Goal: Transaction & Acquisition: Book appointment/travel/reservation

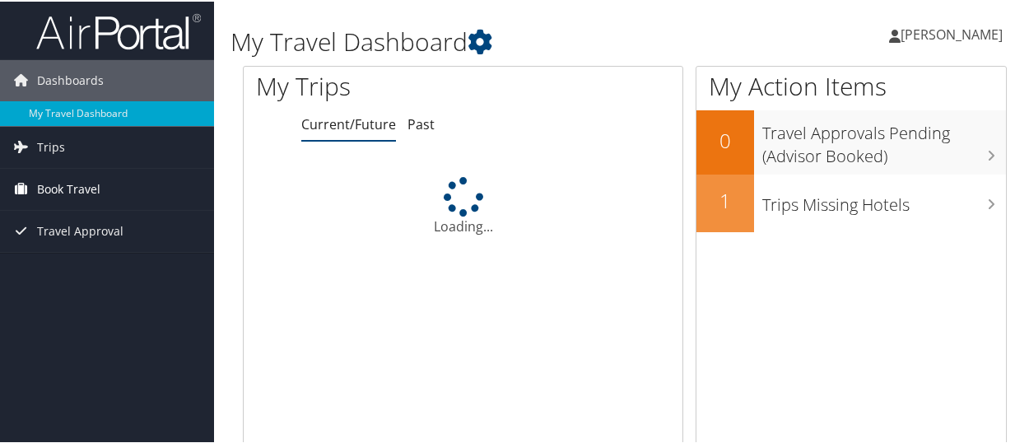
click at [74, 182] on span "Book Travel" at bounding box center [68, 187] width 63 height 41
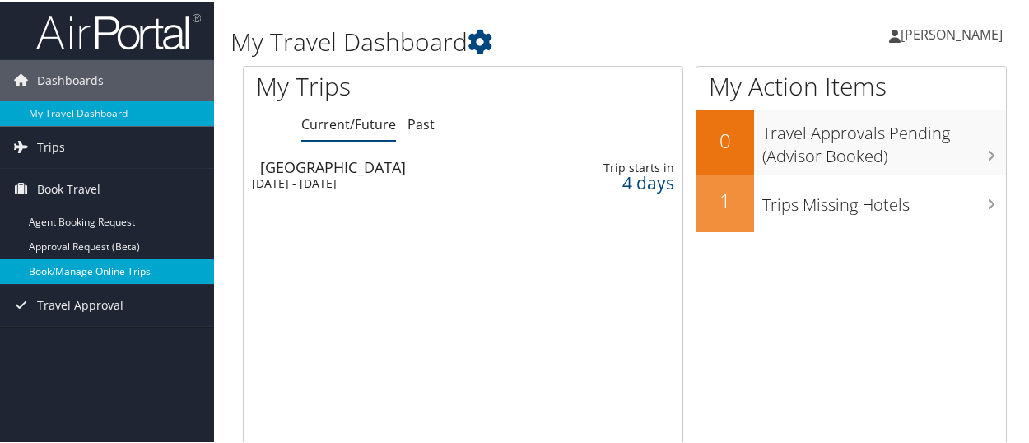
click at [73, 278] on link "Book/Manage Online Trips" at bounding box center [107, 270] width 214 height 25
